Goal: Check status

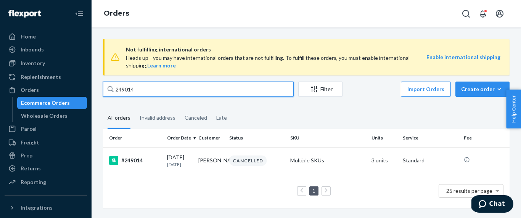
click at [137, 93] on input "249014" at bounding box center [198, 89] width 191 height 15
type input "[PERSON_NAME]"
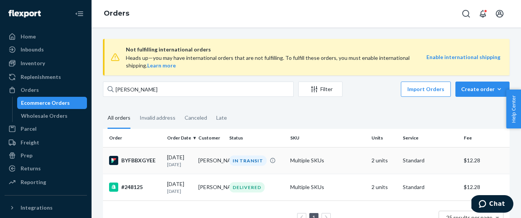
click at [165, 163] on td "[DATE] [DATE]" at bounding box center [179, 160] width 31 height 27
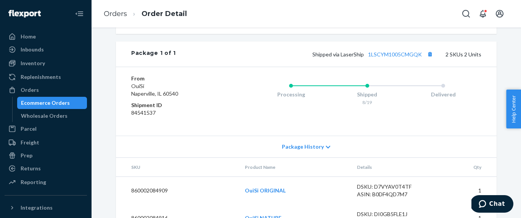
scroll to position [358, 0]
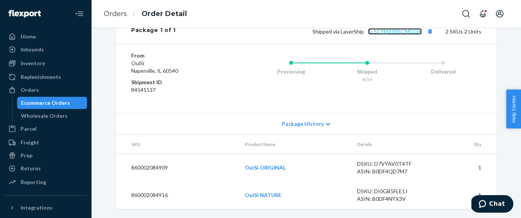
click at [383, 33] on link "1LSCYM1005CMGQK" at bounding box center [395, 31] width 54 height 6
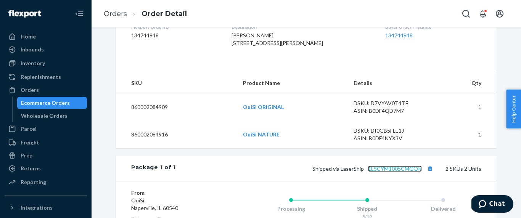
scroll to position [0, 0]
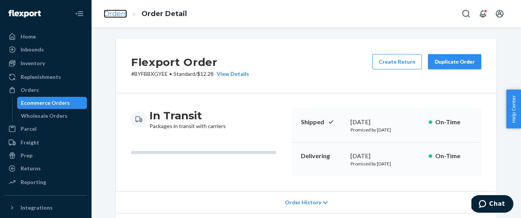
click at [115, 17] on link "Orders" at bounding box center [115, 14] width 23 height 8
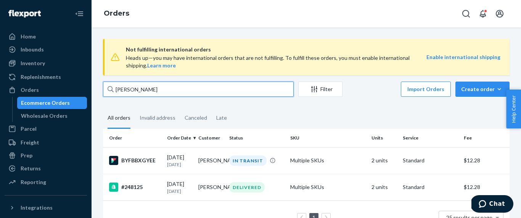
click at [145, 91] on input "[PERSON_NAME]" at bounding box center [198, 89] width 191 height 15
paste input "[PERSON_NAME]"
type input "[PERSON_NAME]"
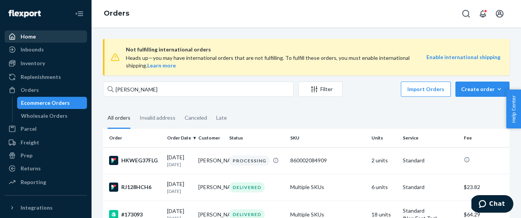
click at [51, 36] on div "Home" at bounding box center [45, 36] width 81 height 11
